Goal: Complete application form: Complete application form

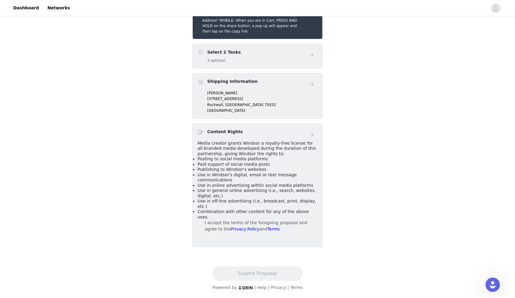
scroll to position [183, 0]
click at [278, 34] on h5 "HOW TO COPY & PASTE YOUR SHOPPING CART: DESKTOP: When you are in Cart, please R…" at bounding box center [253, 18] width 103 height 33
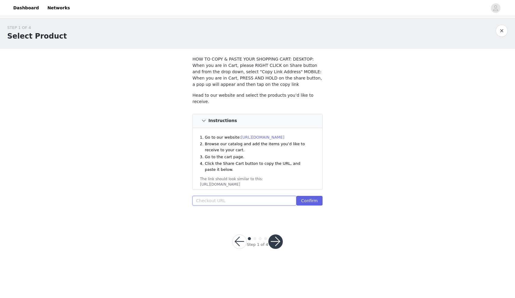
click at [227, 200] on input "text" at bounding box center [245, 201] width 104 height 10
paste input "[URL][DOMAIN_NAME]"
type input "[URL][DOMAIN_NAME]"
click at [310, 199] on button "Confirm" at bounding box center [309, 201] width 26 height 10
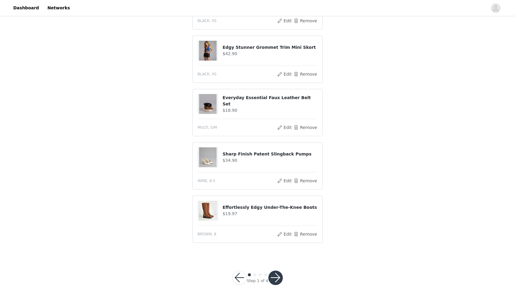
scroll to position [332, 0]
click at [271, 276] on button "button" at bounding box center [275, 278] width 14 height 14
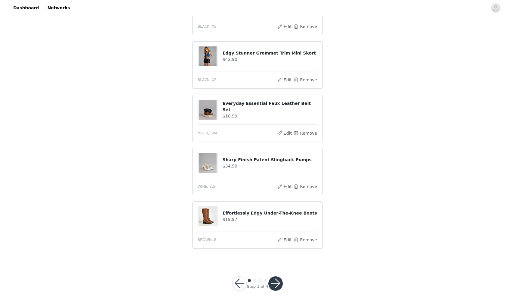
click at [274, 276] on button "button" at bounding box center [275, 283] width 14 height 14
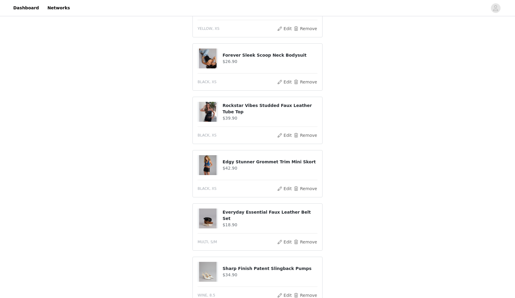
scroll to position [245, 0]
click at [241, 166] on h4 "$42.90" at bounding box center [270, 169] width 95 height 6
click at [306, 186] on button "Remove" at bounding box center [305, 189] width 24 height 7
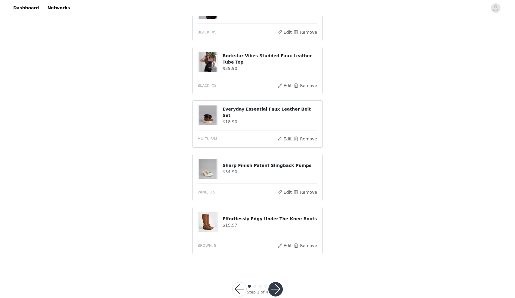
click at [273, 282] on button "button" at bounding box center [275, 289] width 14 height 14
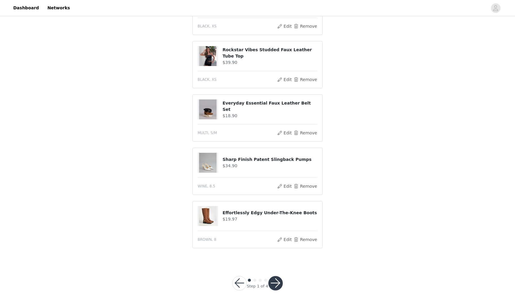
scroll to position [301, 0]
click at [303, 236] on button "Remove" at bounding box center [305, 239] width 24 height 7
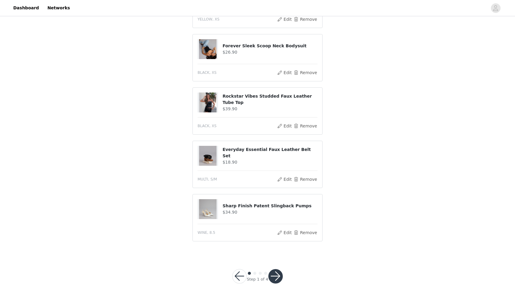
scroll to position [248, 0]
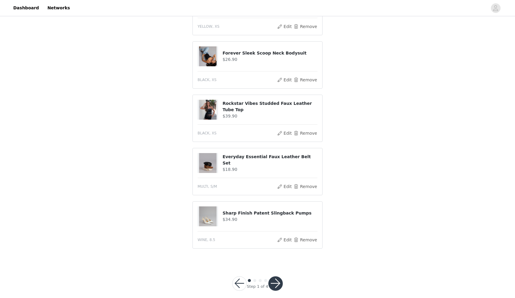
click at [275, 276] on button "button" at bounding box center [275, 283] width 14 height 14
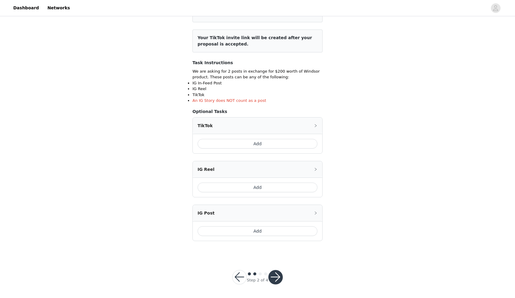
scroll to position [65, 0]
click at [290, 230] on button "Add" at bounding box center [258, 232] width 120 height 10
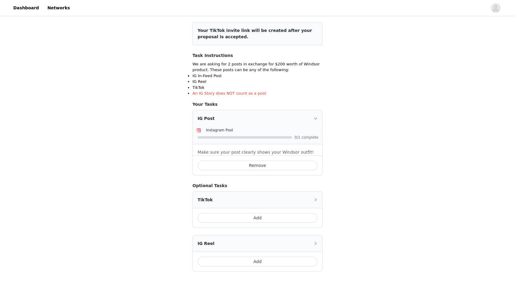
scroll to position [73, 0]
click at [300, 213] on button "Add" at bounding box center [258, 218] width 120 height 10
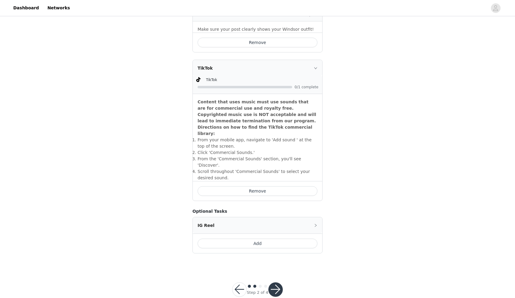
scroll to position [195, 0]
click at [278, 283] on button "button" at bounding box center [275, 290] width 14 height 14
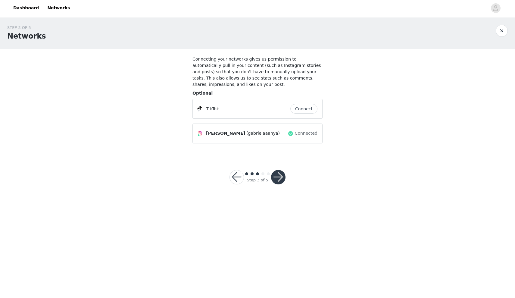
click at [308, 111] on button "Connect" at bounding box center [303, 109] width 27 height 10
click at [278, 176] on button "button" at bounding box center [278, 177] width 14 height 14
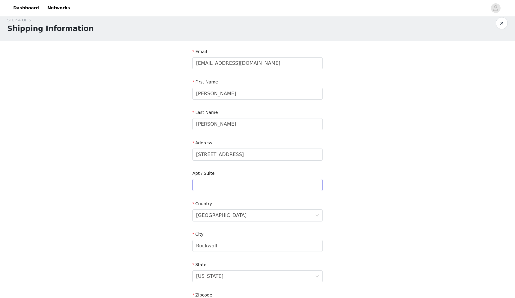
scroll to position [9, 0]
drag, startPoint x: 258, startPoint y: 153, endPoint x: 181, endPoint y: 152, distance: 76.5
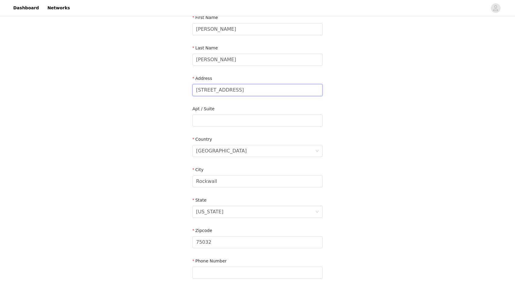
scroll to position [73, 0]
type input "[STREET_ADDRESS]"
drag, startPoint x: 268, startPoint y: 178, endPoint x: 181, endPoint y: 182, distance: 87.5
click at [181, 182] on div "STEP 4 OF 5 Shipping Information Email [EMAIL_ADDRESS][DOMAIN_NAME] First Name …" at bounding box center [257, 120] width 515 height 350
type input "[PERSON_NAME]"
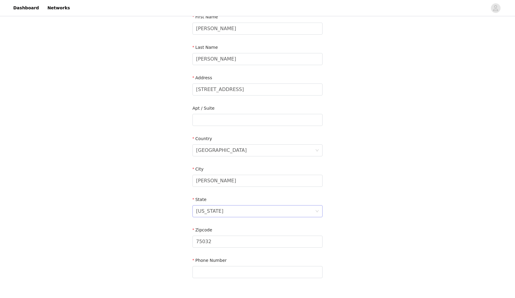
click at [202, 209] on div "[US_STATE]" at bounding box center [209, 210] width 27 height 11
click at [202, 209] on input at bounding box center [255, 210] width 119 height 11
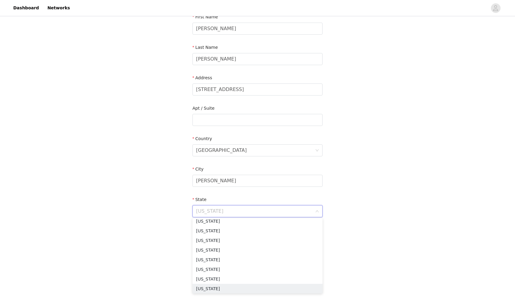
type input "L"
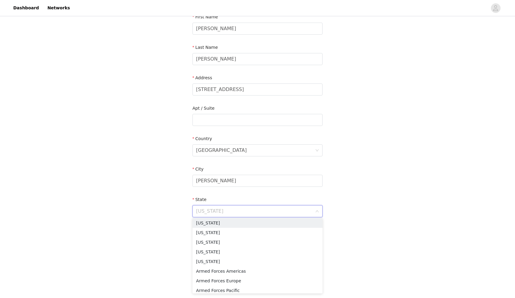
type input "K"
click at [209, 241] on li "[US_STATE]" at bounding box center [258, 242] width 130 height 10
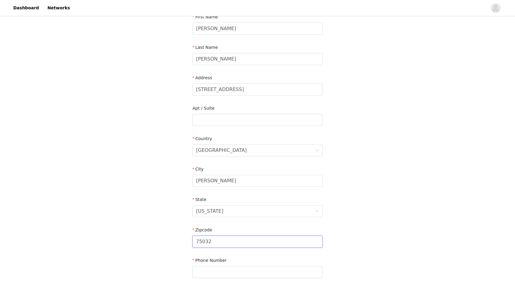
click at [220, 243] on input "75032" at bounding box center [258, 242] width 130 height 12
type input "66044"
click at [375, 220] on div "STEP 4 OF 5 Shipping Information Email [EMAIL_ADDRESS][DOMAIN_NAME] First Name …" at bounding box center [257, 120] width 515 height 350
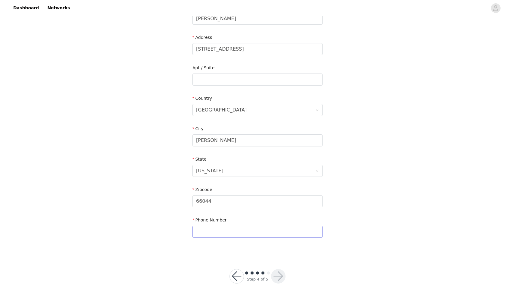
scroll to position [113, 0]
type input "7853124433"
click at [277, 278] on button "button" at bounding box center [278, 276] width 14 height 14
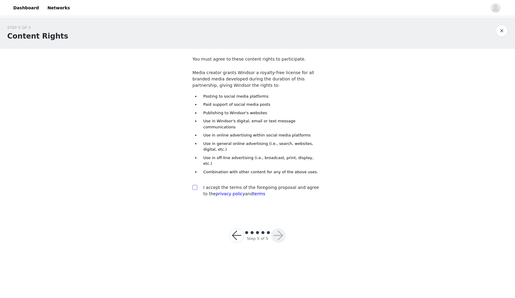
click at [194, 185] on input "checkbox" at bounding box center [195, 187] width 4 height 4
checkbox input "true"
click at [277, 228] on button "button" at bounding box center [278, 235] width 14 height 14
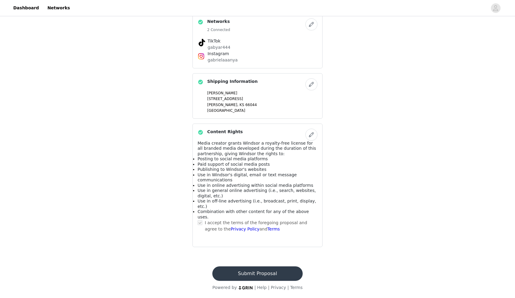
scroll to position [352, 0]
click at [273, 272] on button "Submit Proposal" at bounding box center [257, 273] width 90 height 14
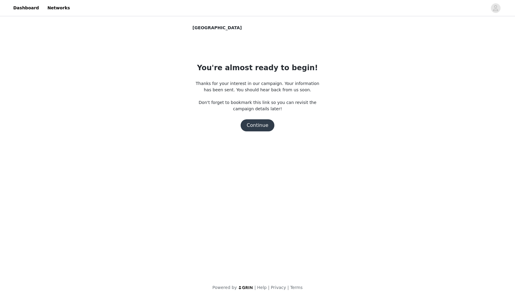
scroll to position [0, 0]
click at [258, 123] on button "Continue" at bounding box center [258, 125] width 34 height 12
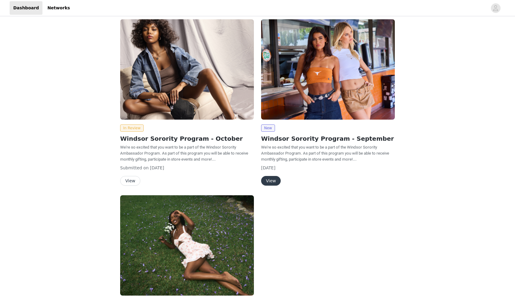
scroll to position [4, 0]
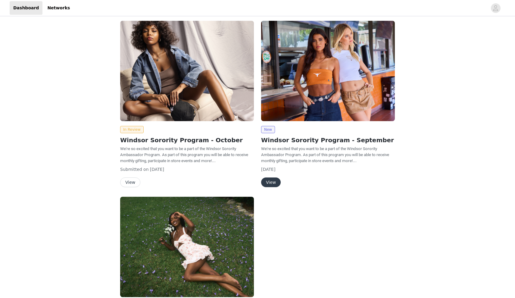
click at [271, 179] on button "View" at bounding box center [271, 182] width 20 height 10
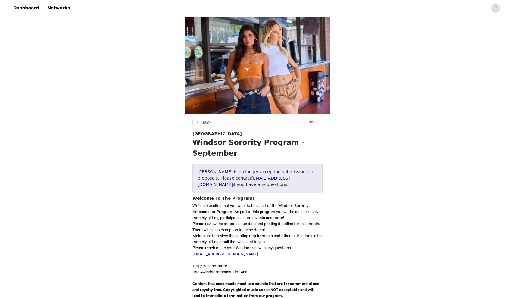
scroll to position [4, 0]
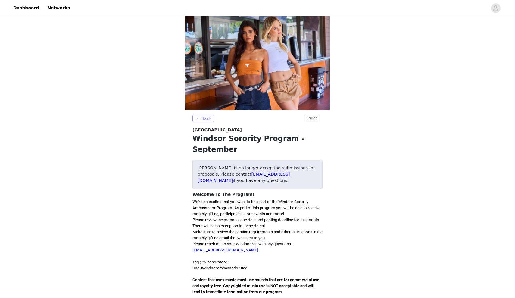
click at [208, 116] on button "Back" at bounding box center [204, 118] width 22 height 7
